Goal: Transaction & Acquisition: Purchase product/service

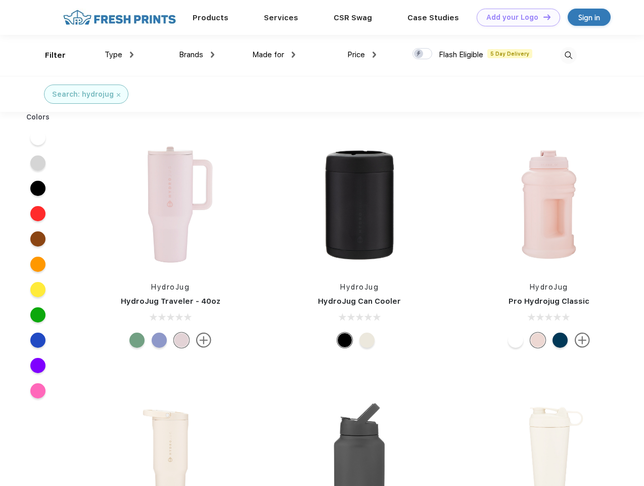
scroll to position [1, 0]
click at [515, 17] on link "Add your Logo Design Tool" at bounding box center [518, 18] width 83 height 18
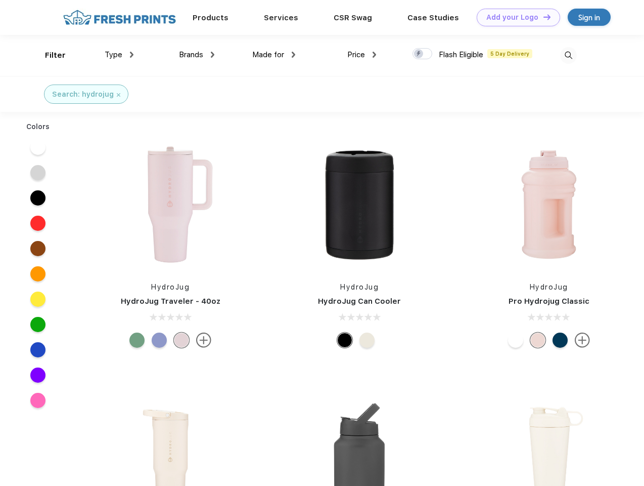
click at [0, 0] on div "Design Tool" at bounding box center [0, 0] width 0 height 0
click at [543, 17] on link "Add your Logo Design Tool" at bounding box center [518, 18] width 83 height 18
click at [49, 55] on div "Filter" at bounding box center [55, 56] width 21 height 12
click at [119, 55] on span "Type" at bounding box center [114, 54] width 18 height 9
click at [197, 55] on span "Brands" at bounding box center [191, 54] width 24 height 9
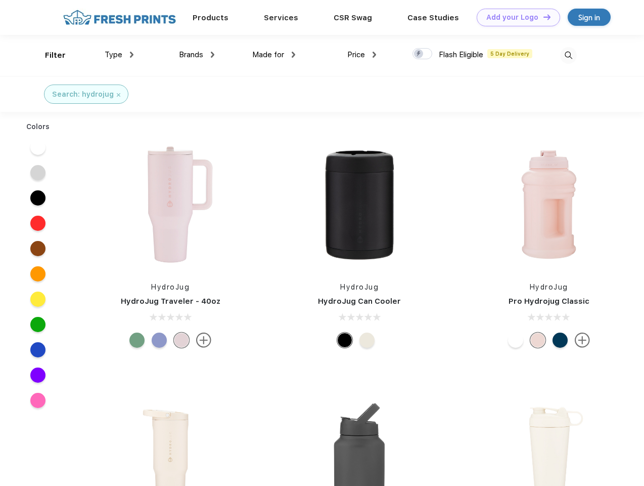
click at [274, 55] on span "Made for" at bounding box center [268, 54] width 32 height 9
click at [362, 55] on span "Price" at bounding box center [356, 54] width 18 height 9
click at [423, 54] on div at bounding box center [423, 53] width 20 height 11
click at [419, 54] on input "checkbox" at bounding box center [416, 51] width 7 height 7
click at [569, 55] on img at bounding box center [568, 55] width 17 height 17
